Goal: Information Seeking & Learning: Learn about a topic

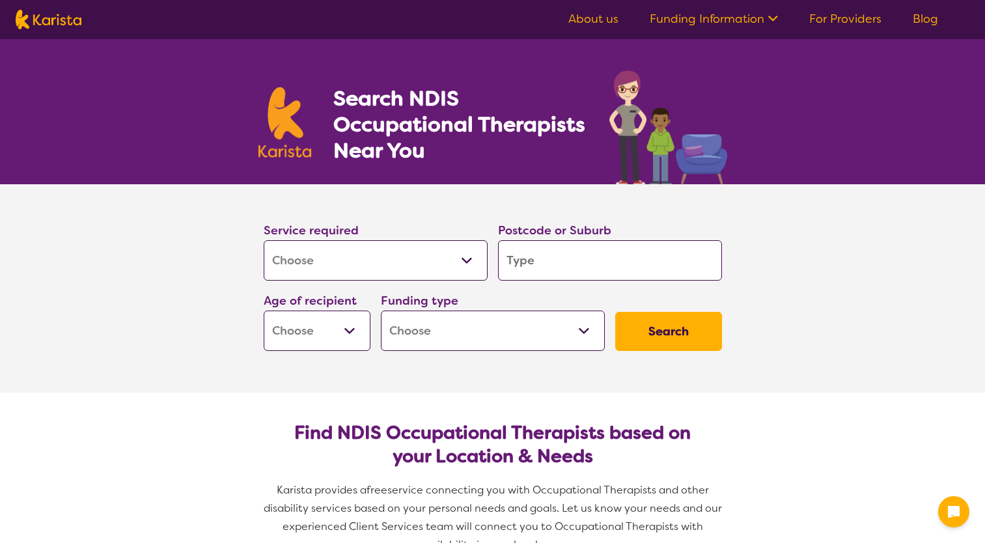
select select "[MEDICAL_DATA]"
click at [470, 264] on select "Allied Health Assistant Assessment ([MEDICAL_DATA] or [MEDICAL_DATA]) Behaviour…" at bounding box center [376, 260] width 224 height 40
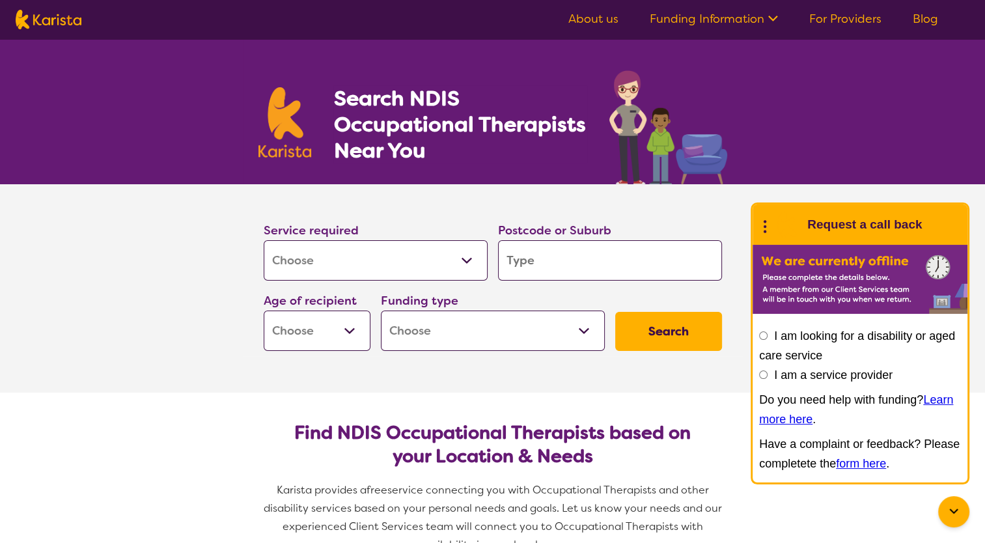
click at [264, 240] on select "Allied Health Assistant Assessment ([MEDICAL_DATA] or [MEDICAL_DATA]) Behaviour…" at bounding box center [376, 260] width 224 height 40
click at [540, 265] on input "search" at bounding box center [610, 260] width 224 height 40
type input "3"
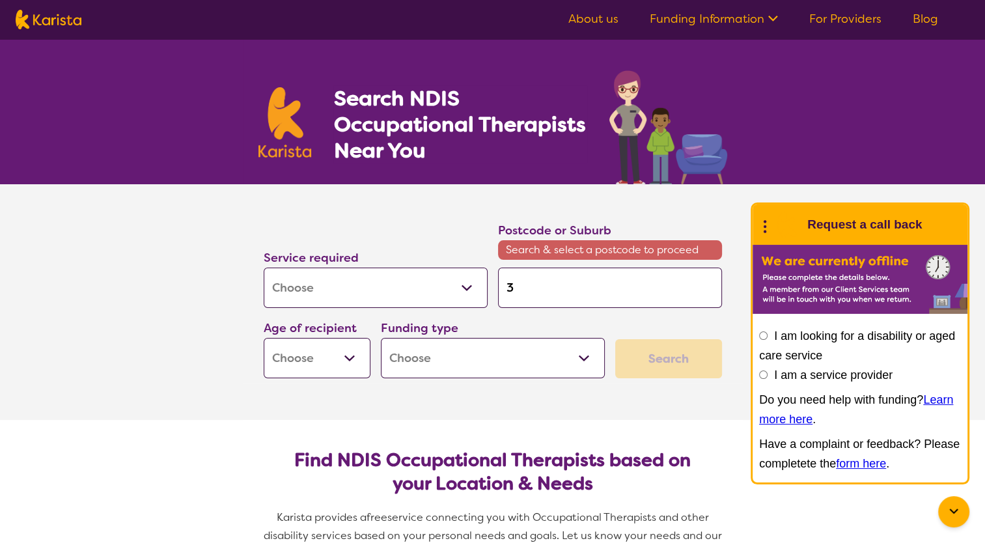
type input "33"
type input "333"
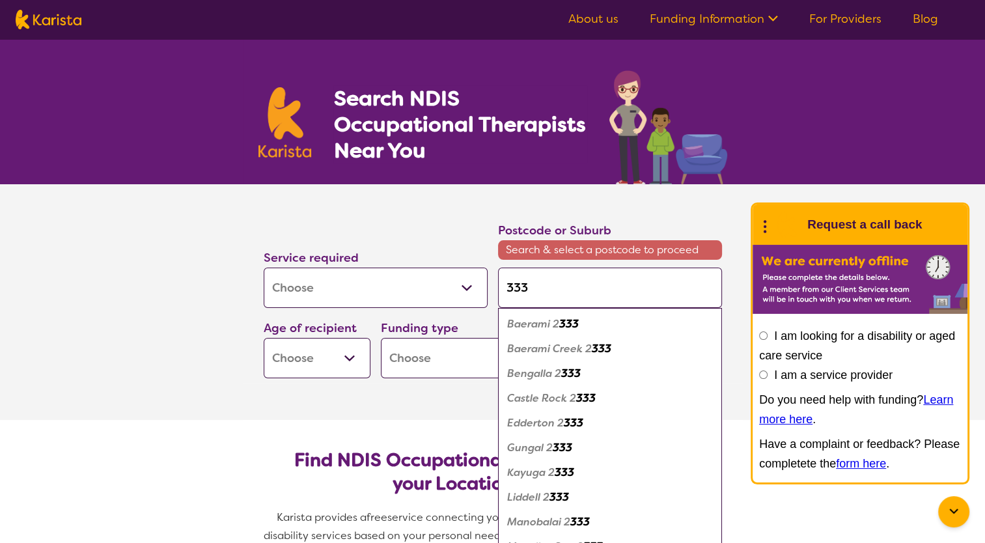
type input "33"
type input "3"
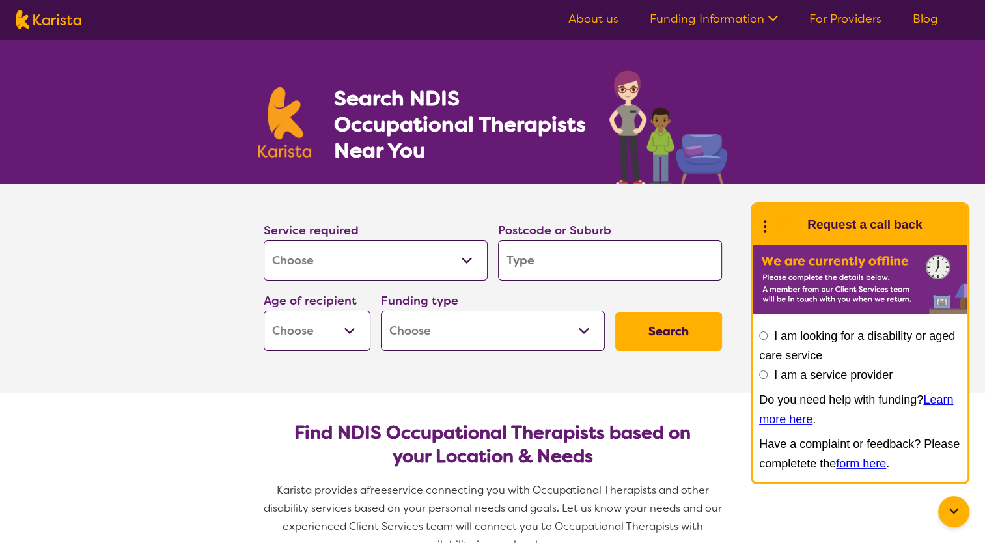
type input "T"
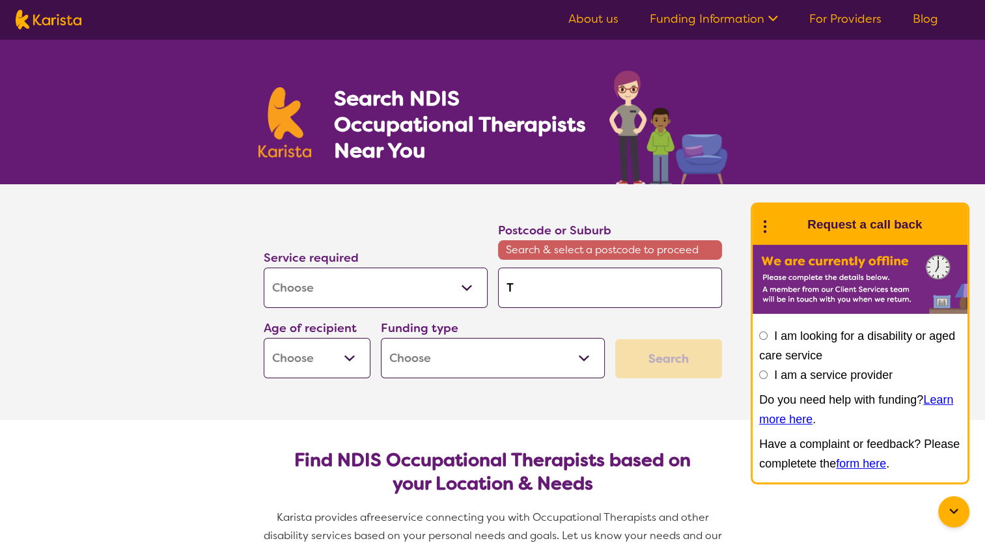
type input "Ta"
type input "Tar"
type input "Tarn"
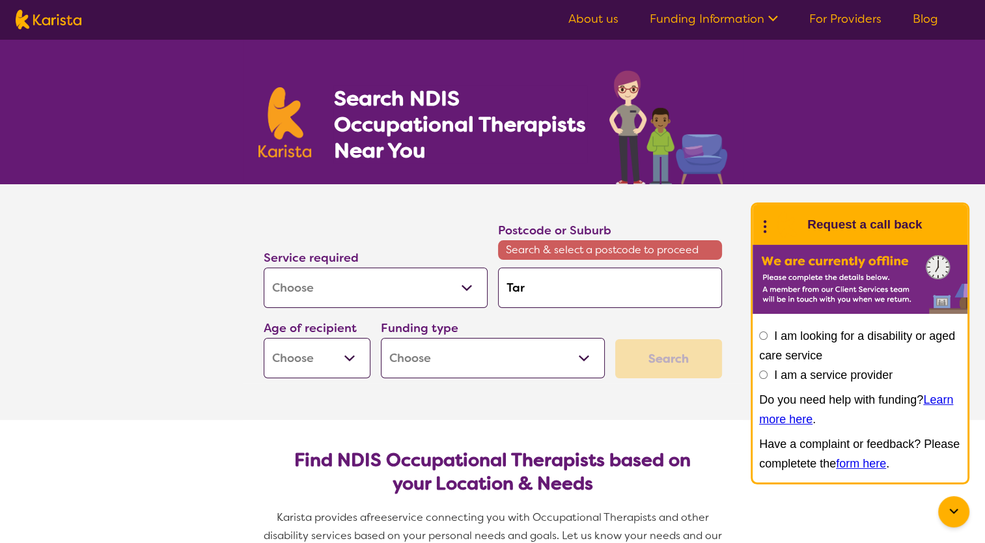
type input "Tarn"
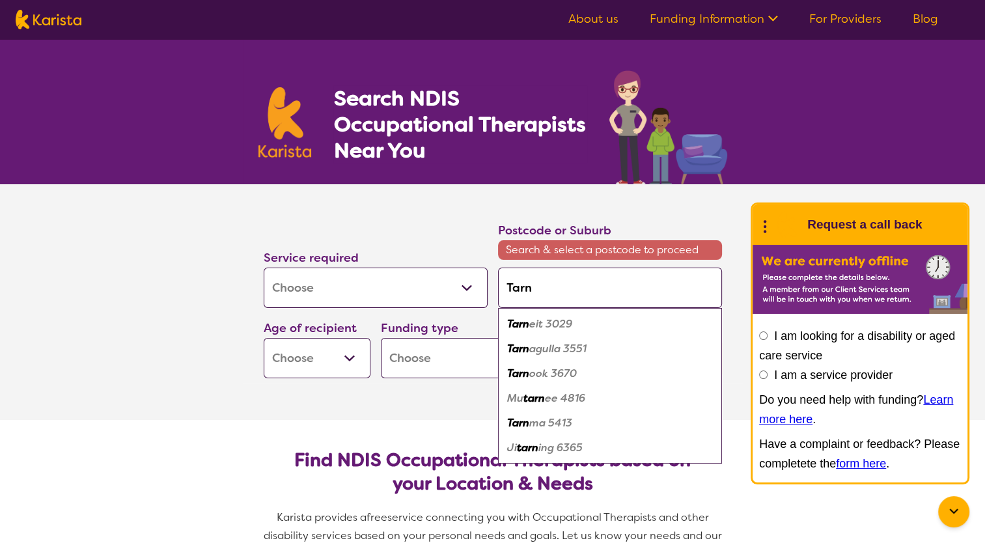
click at [540, 319] on em "eit 3029" at bounding box center [550, 324] width 43 height 14
type input "3029"
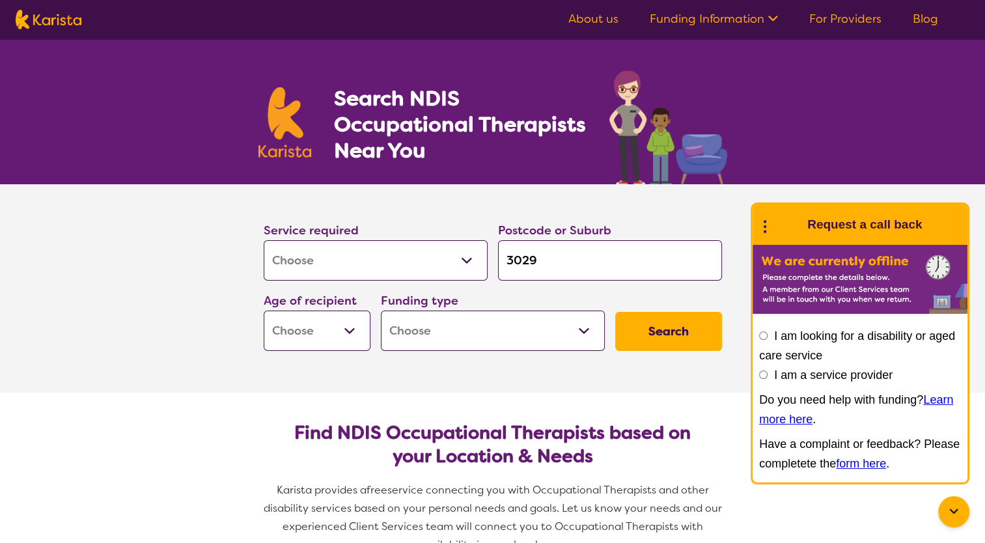
click at [357, 333] on select "Early Childhood - 0 to 9 Child - 10 to 11 Adolescent - 12 to 17 Adult - 18 to 6…" at bounding box center [317, 330] width 107 height 40
select select "EC"
click at [264, 310] on select "Early Childhood - 0 to 9 Child - 10 to 11 Adolescent - 12 to 17 Adult - 18 to 6…" at bounding box center [317, 330] width 107 height 40
select select "EC"
click at [480, 326] on select "Home Care Package (HCP) National Disability Insurance Scheme (NDIS) I don't know" at bounding box center [493, 330] width 224 height 40
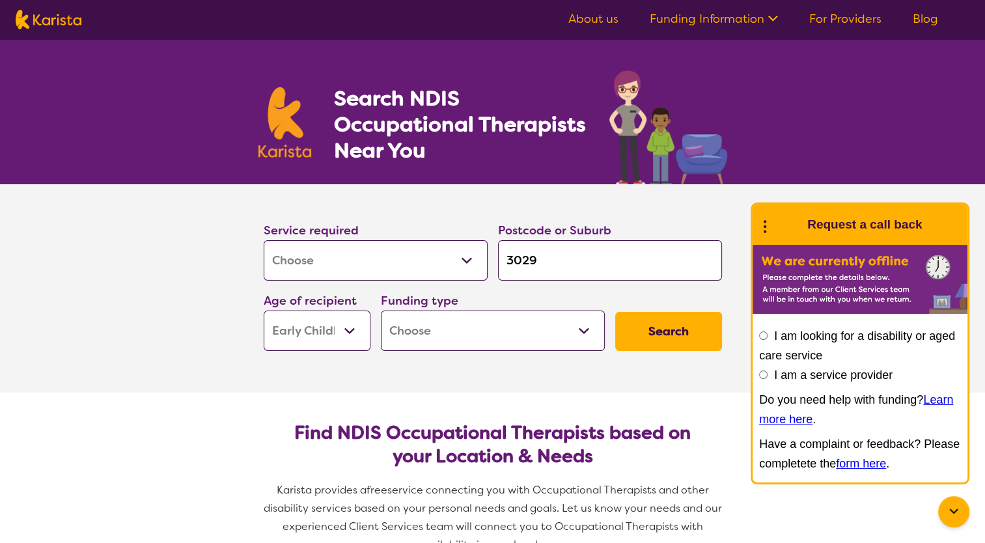
select select "NDIS"
click at [381, 310] on select "Home Care Package (HCP) National Disability Insurance Scheme (NDIS) I don't know" at bounding box center [493, 330] width 224 height 40
select select "NDIS"
click at [662, 329] on button "Search" at bounding box center [668, 331] width 107 height 39
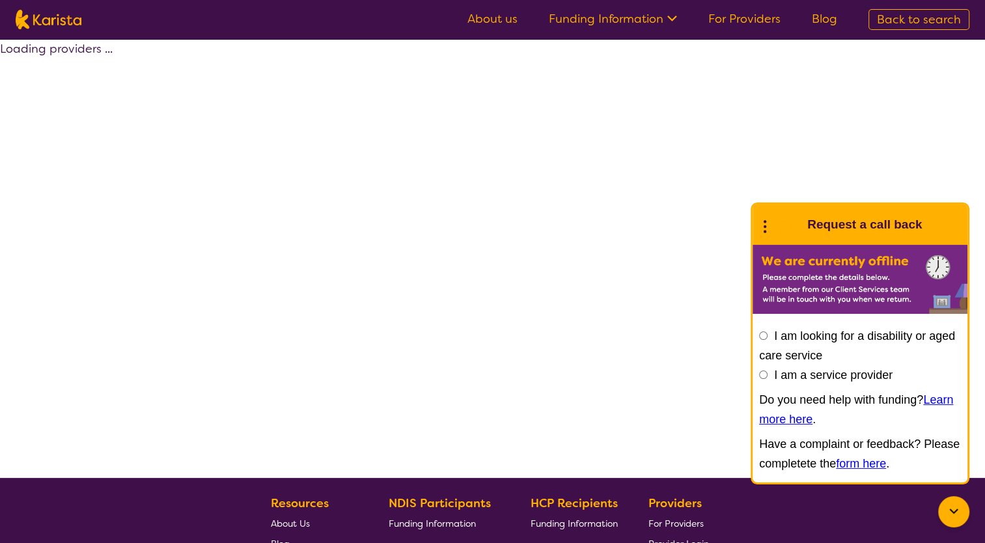
select select "by_score"
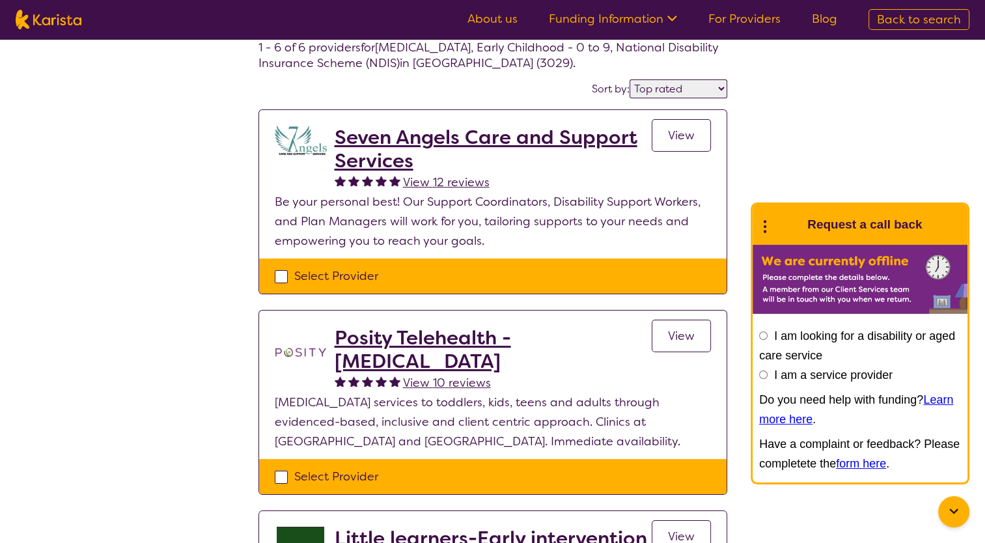
scroll to position [68, 0]
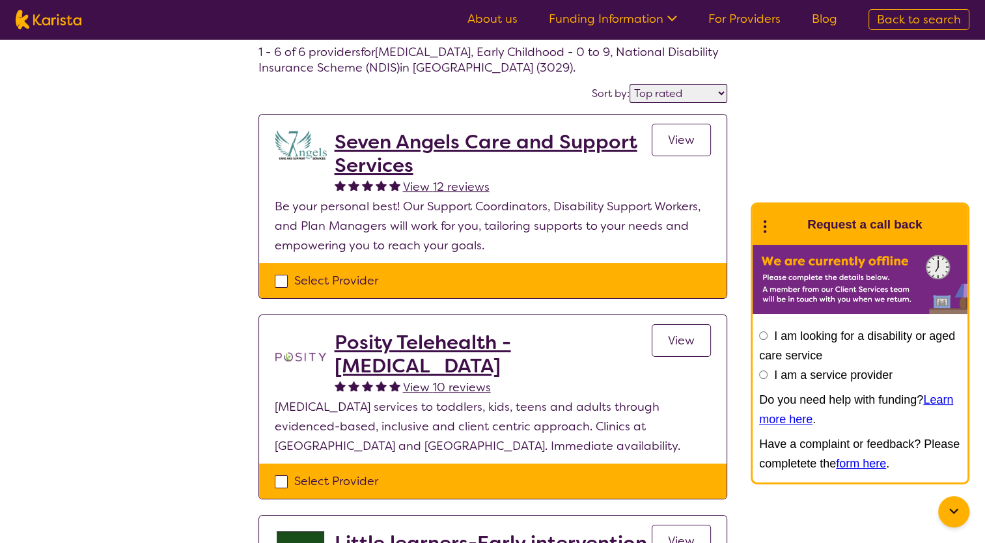
select select "[MEDICAL_DATA]"
select select "EC"
select select "NDIS"
select select "[MEDICAL_DATA]"
select select "EC"
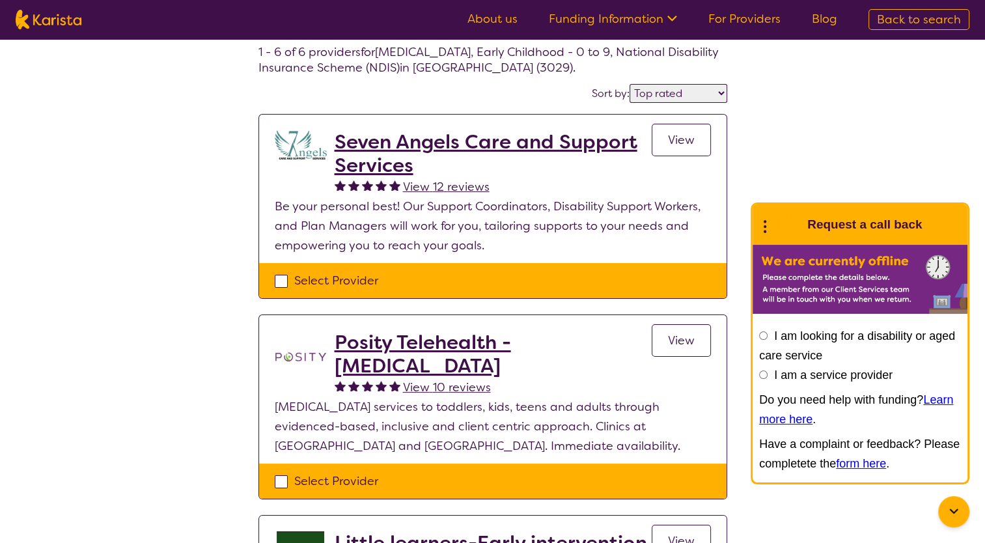
select select "NDIS"
